Goal: Task Accomplishment & Management: Complete application form

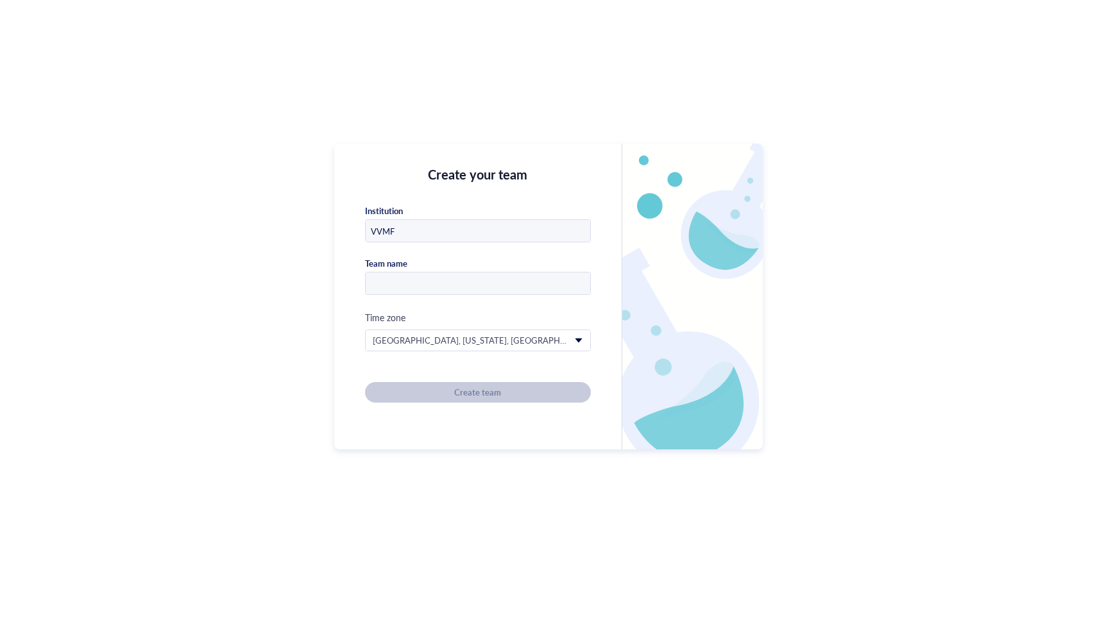
type input "VVMF"
click at [418, 275] on input "text" at bounding box center [478, 284] width 225 height 23
type input "Development"
click at [478, 436] on div "Create your team Institution VVMF Team name Development Time zone [GEOGRAPHIC_D…" at bounding box center [477, 297] width 287 height 306
click at [472, 394] on span "Create team" at bounding box center [477, 393] width 47 height 12
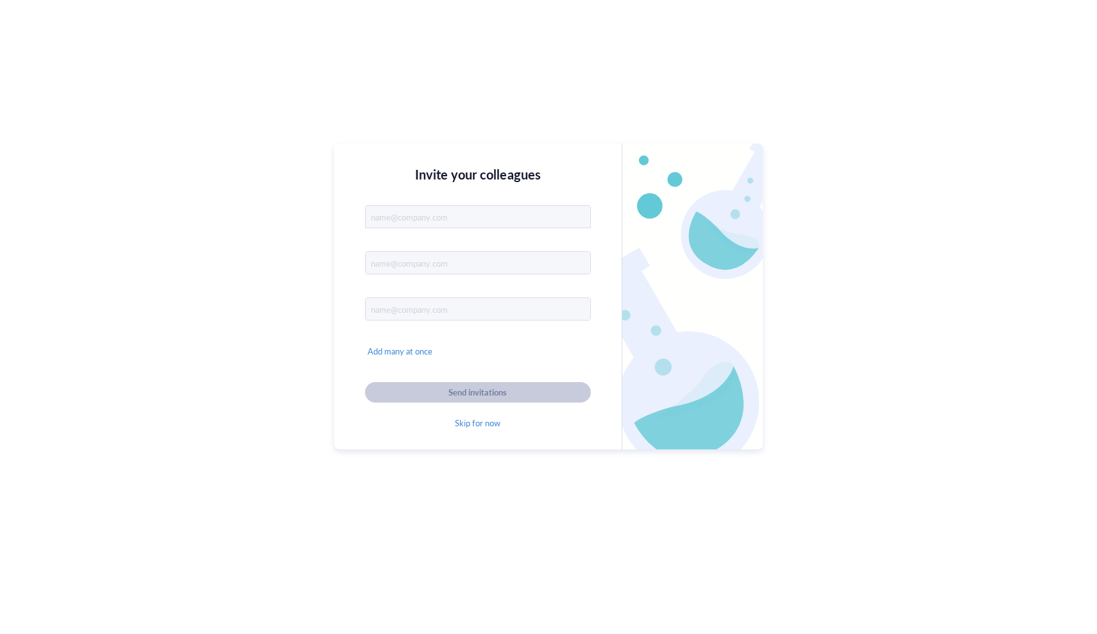
click at [426, 215] on input "text" at bounding box center [478, 217] width 225 height 23
click at [483, 428] on span "Skip for now" at bounding box center [478, 424] width 46 height 12
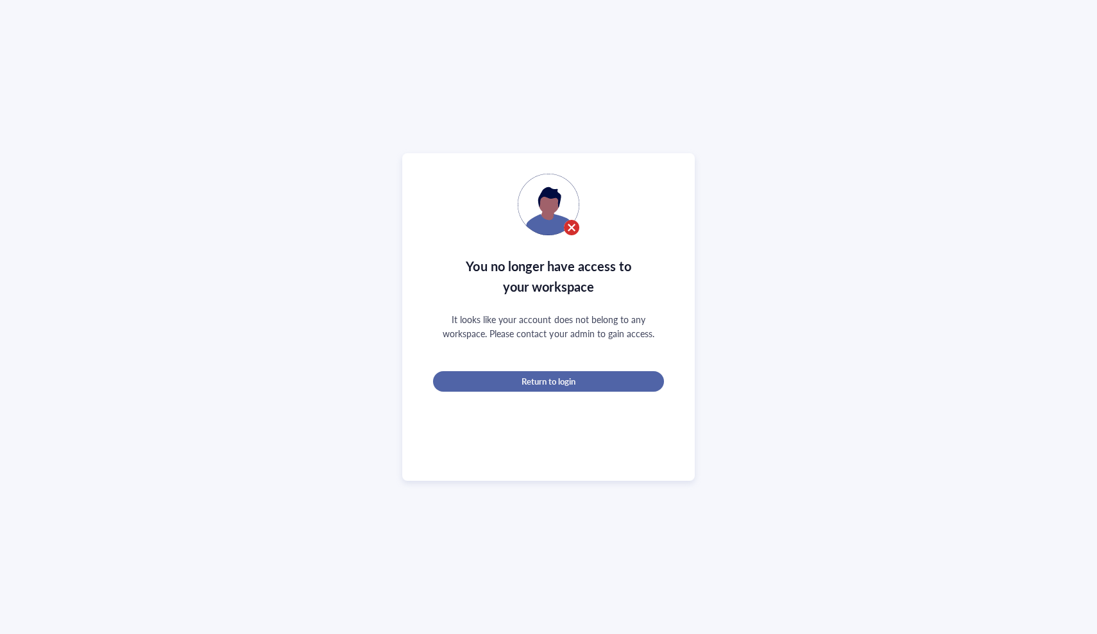
click at [547, 376] on span "Return to login" at bounding box center [549, 382] width 54 height 12
